Goal: Task Accomplishment & Management: Manage account settings

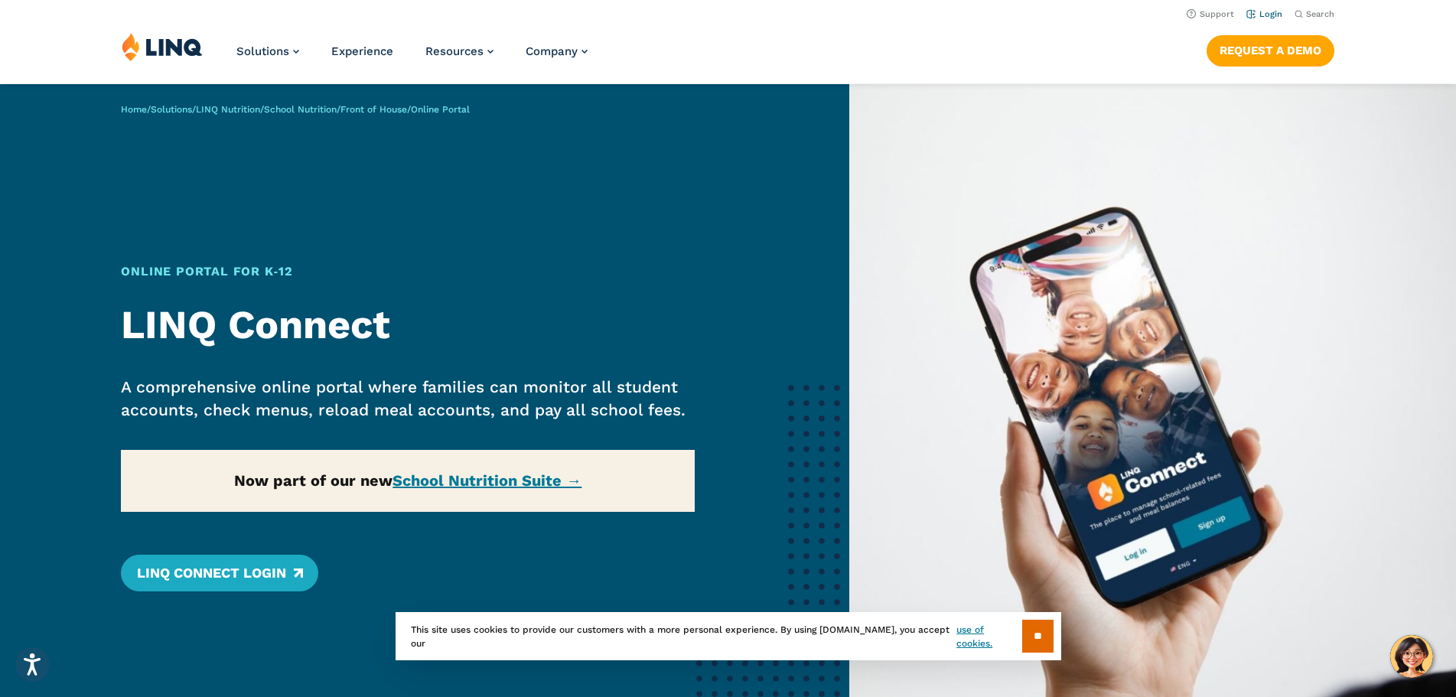
click at [1260, 12] on link "Login" at bounding box center [1265, 14] width 36 height 10
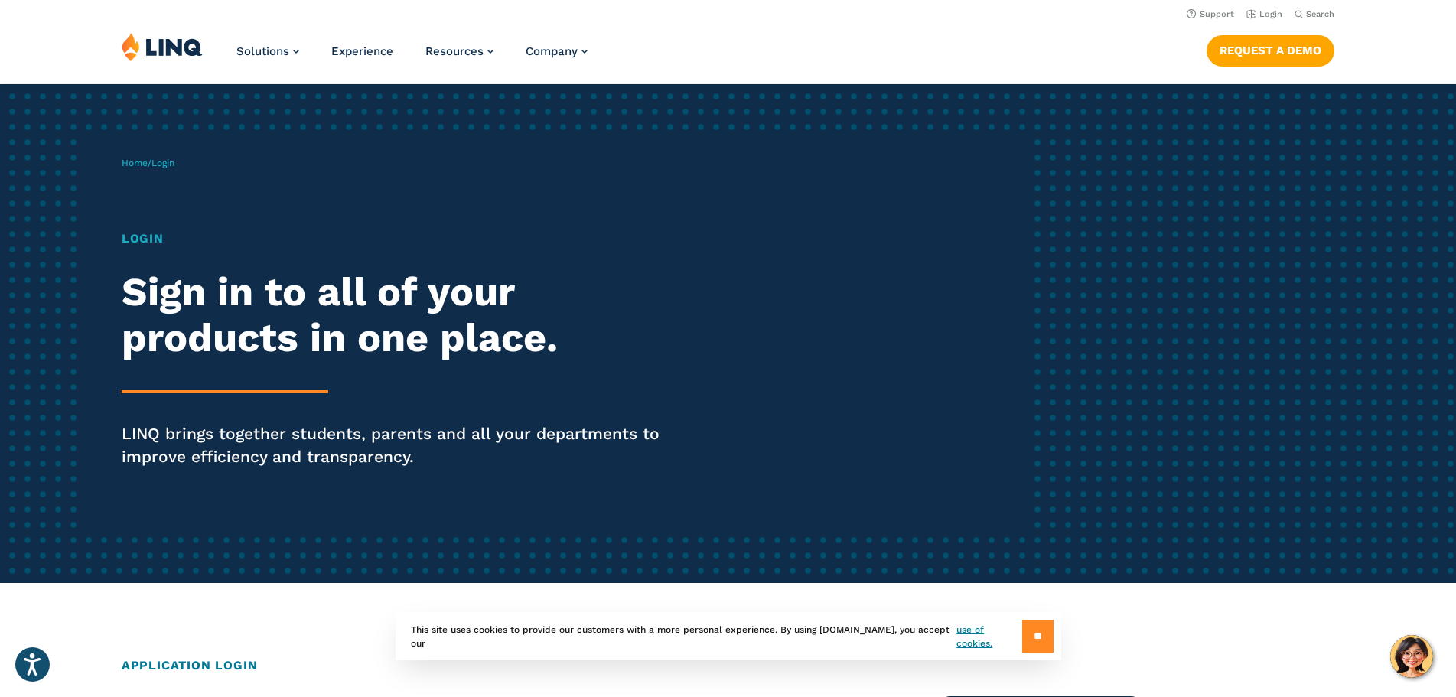
click at [1036, 635] on input "**" at bounding box center [1037, 636] width 31 height 33
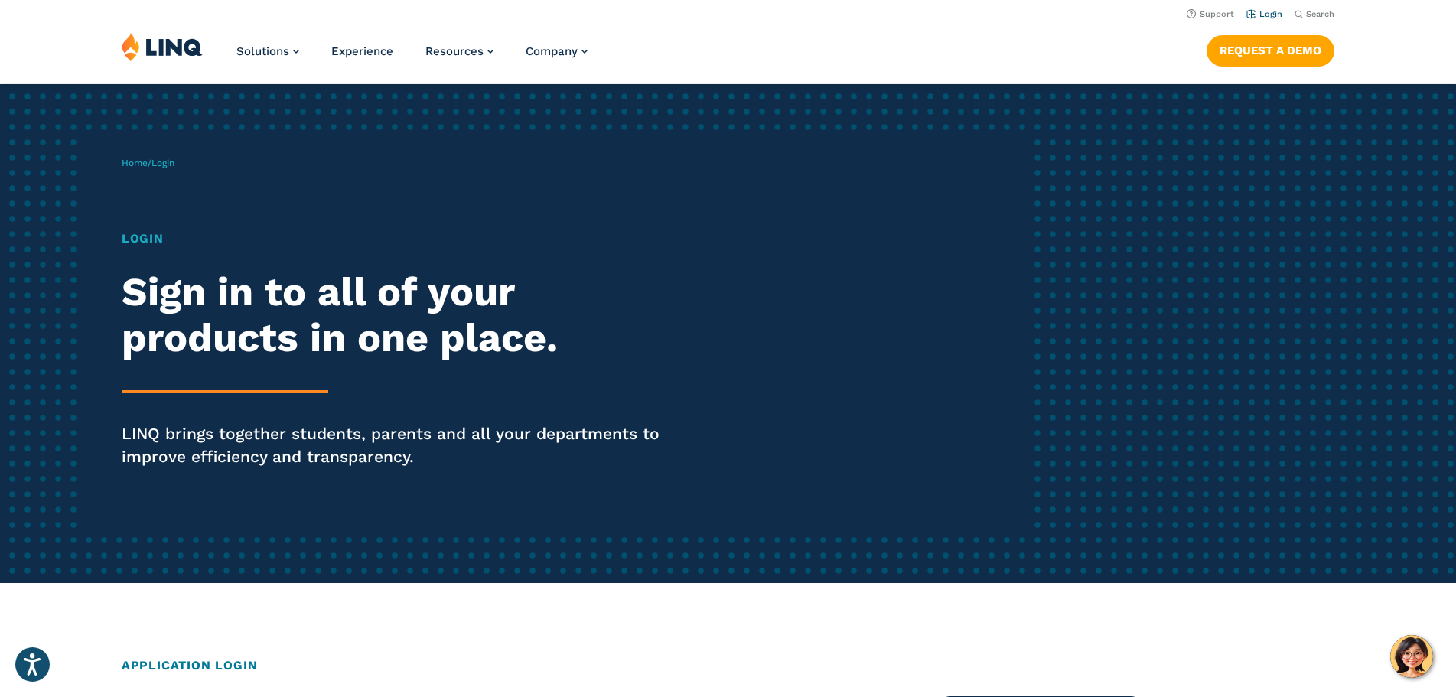
click at [1266, 15] on link "Login" at bounding box center [1265, 14] width 36 height 10
click at [122, 245] on h1 "Login" at bounding box center [402, 239] width 561 height 18
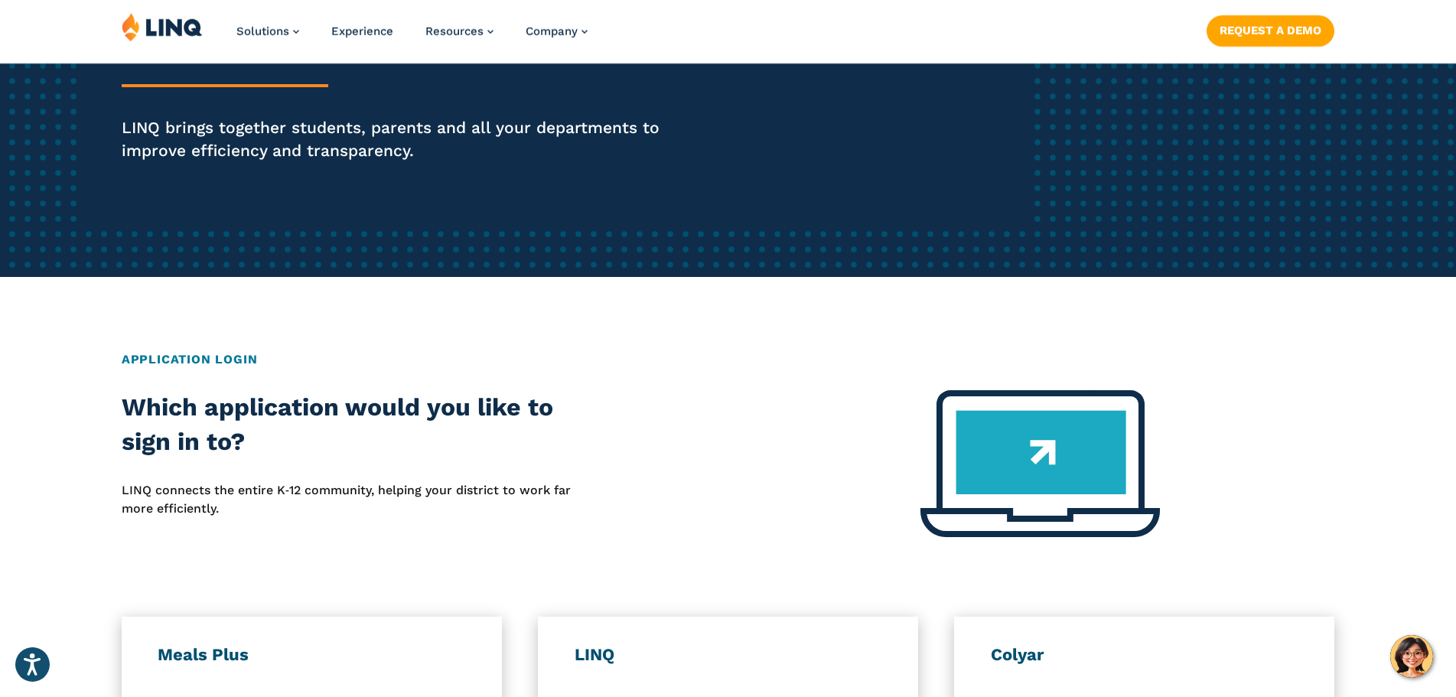
scroll to position [536, 0]
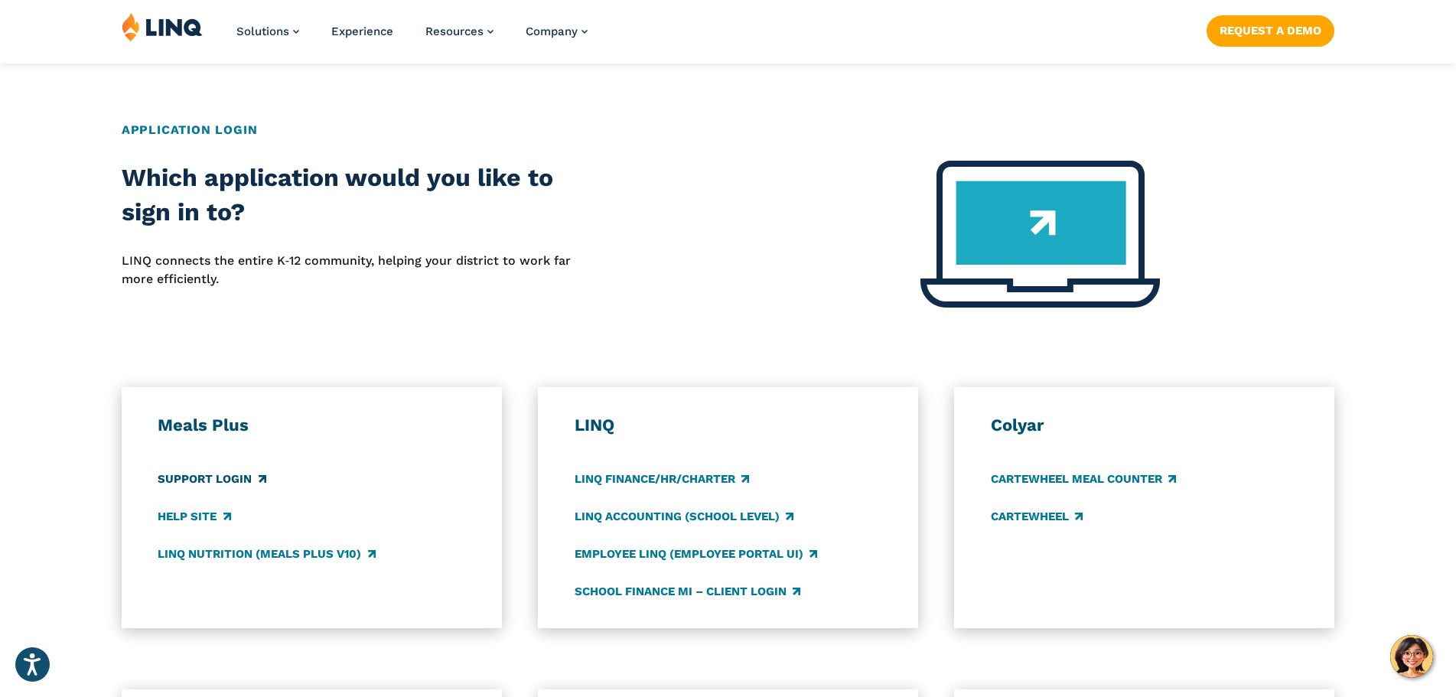
click at [214, 481] on link "Support Login" at bounding box center [212, 479] width 108 height 17
